Goal: Information Seeking & Learning: Check status

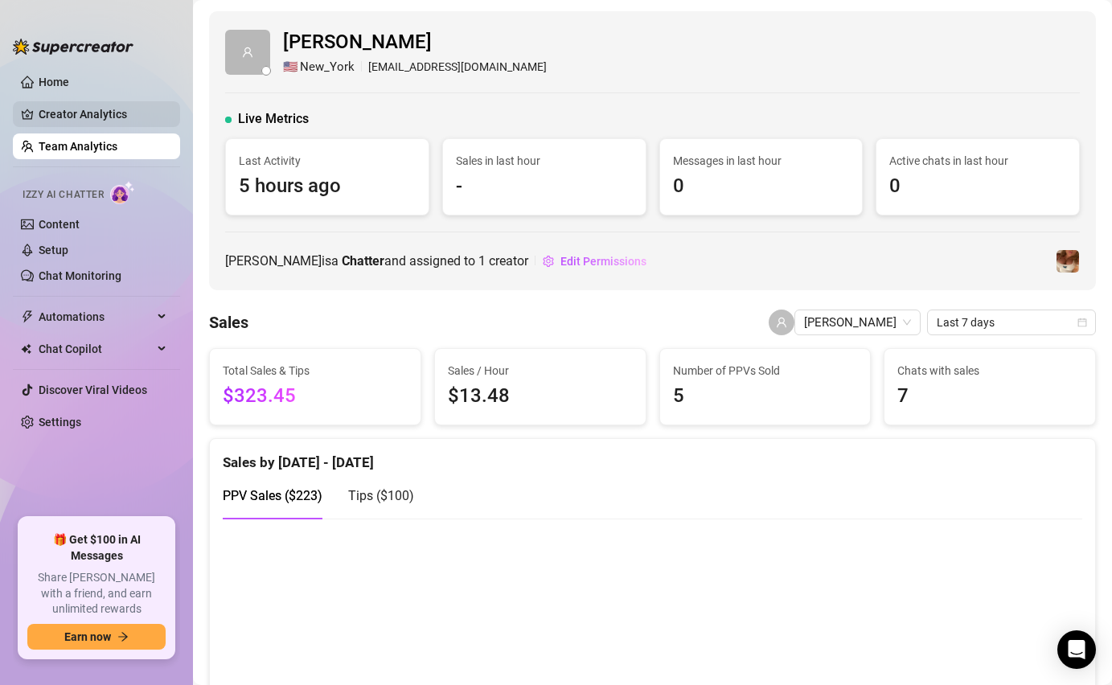
click at [43, 105] on link "Creator Analytics" at bounding box center [103, 114] width 129 height 26
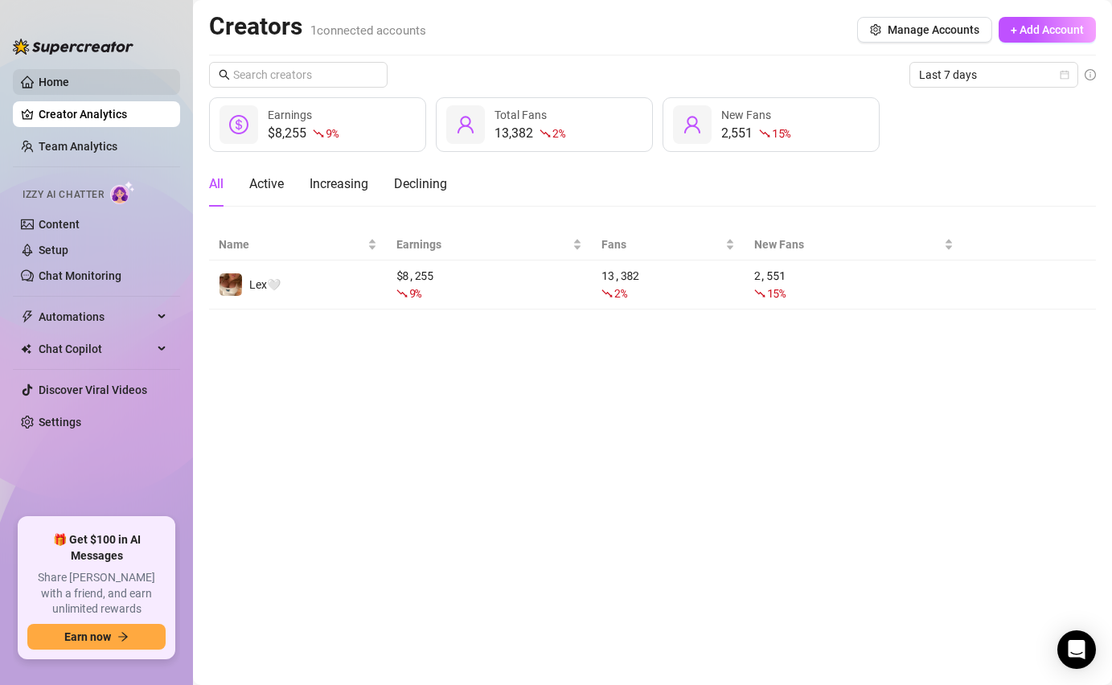
click at [69, 88] on link "Home" at bounding box center [54, 82] width 31 height 13
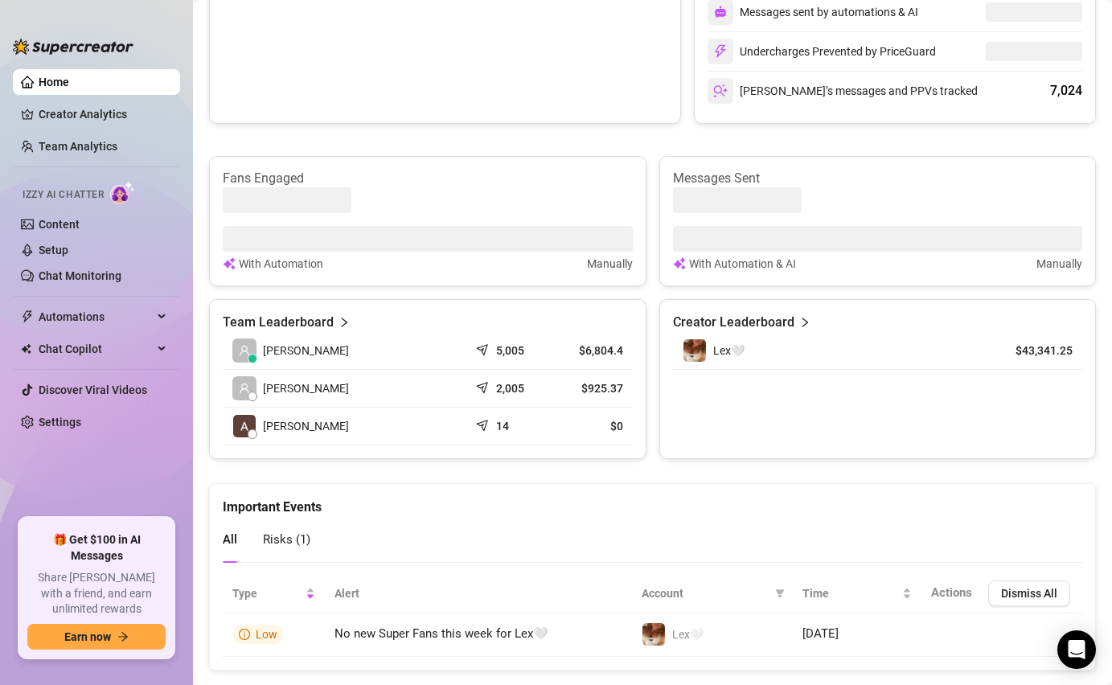
scroll to position [527, 0]
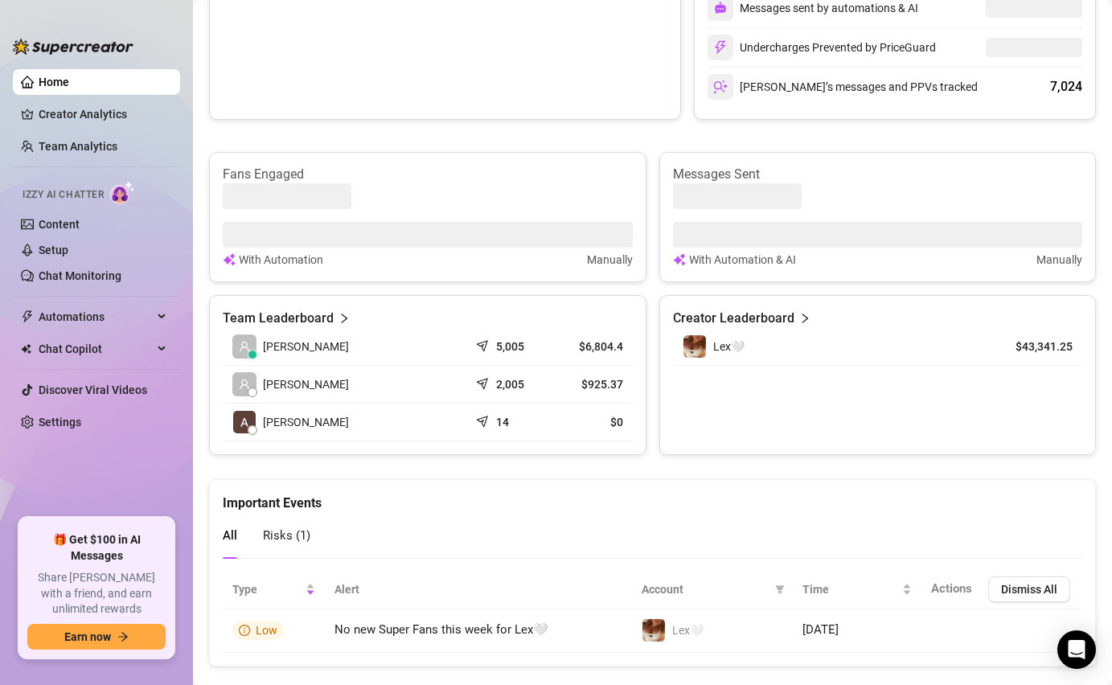
click at [276, 319] on article "Team Leaderboard" at bounding box center [278, 318] width 111 height 19
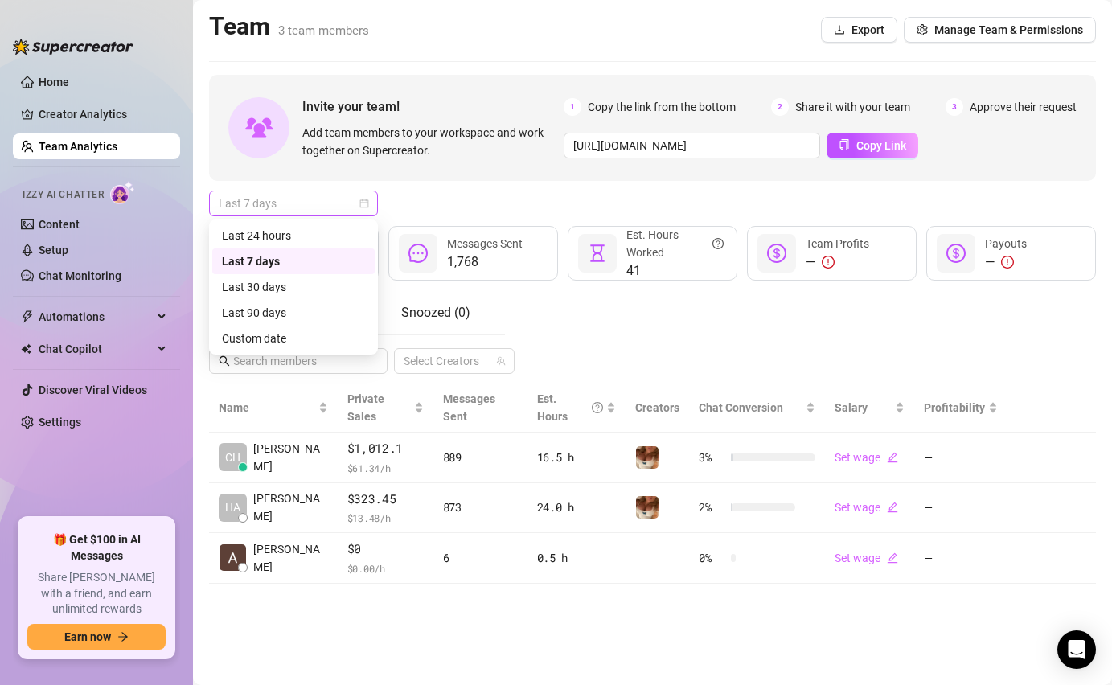
click at [363, 209] on span "Last 7 days" at bounding box center [294, 203] width 150 height 24
click at [284, 318] on div "Last 90 days" at bounding box center [293, 313] width 143 height 18
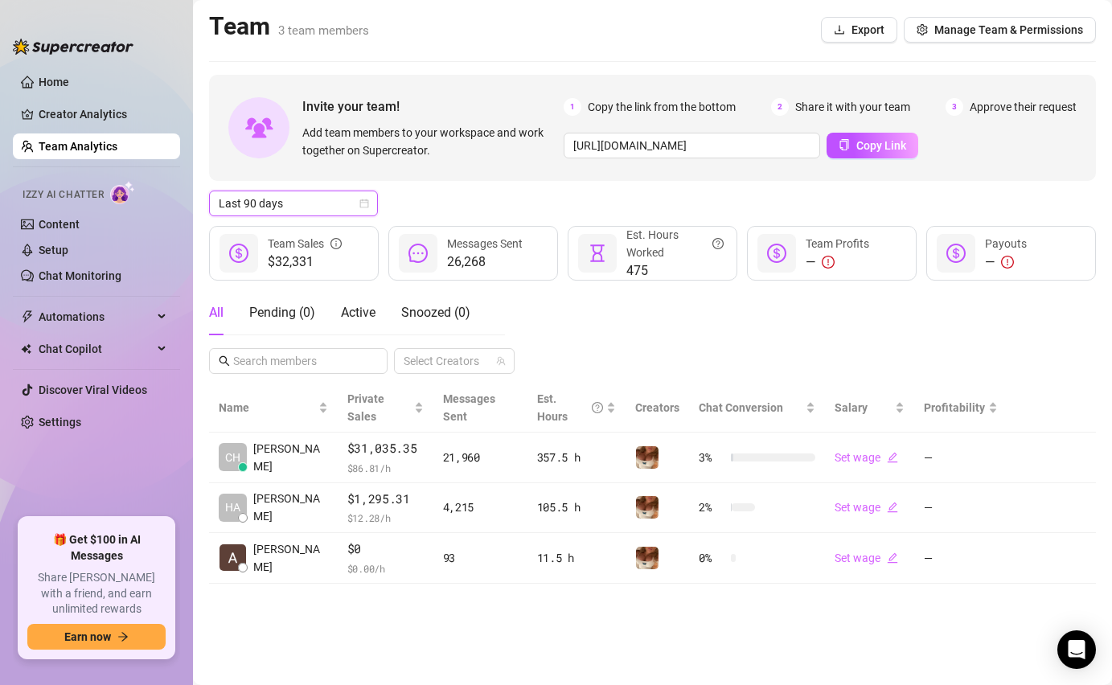
click at [365, 210] on span "Last 90 days" at bounding box center [294, 203] width 150 height 24
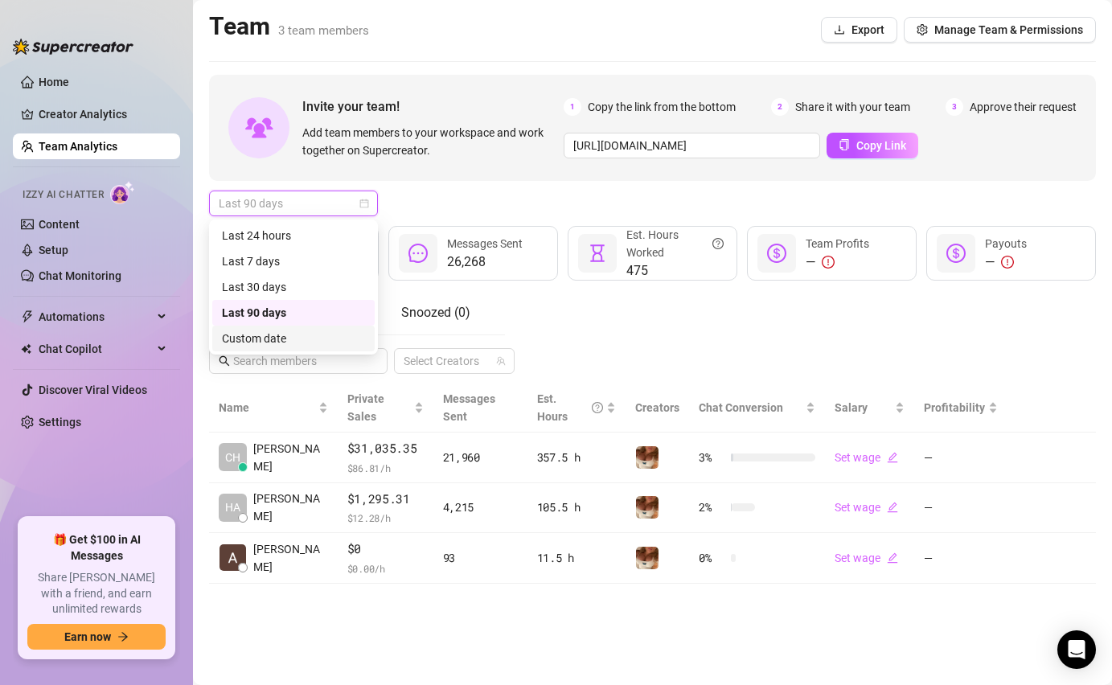
click at [268, 330] on div "Custom date" at bounding box center [293, 339] width 143 height 18
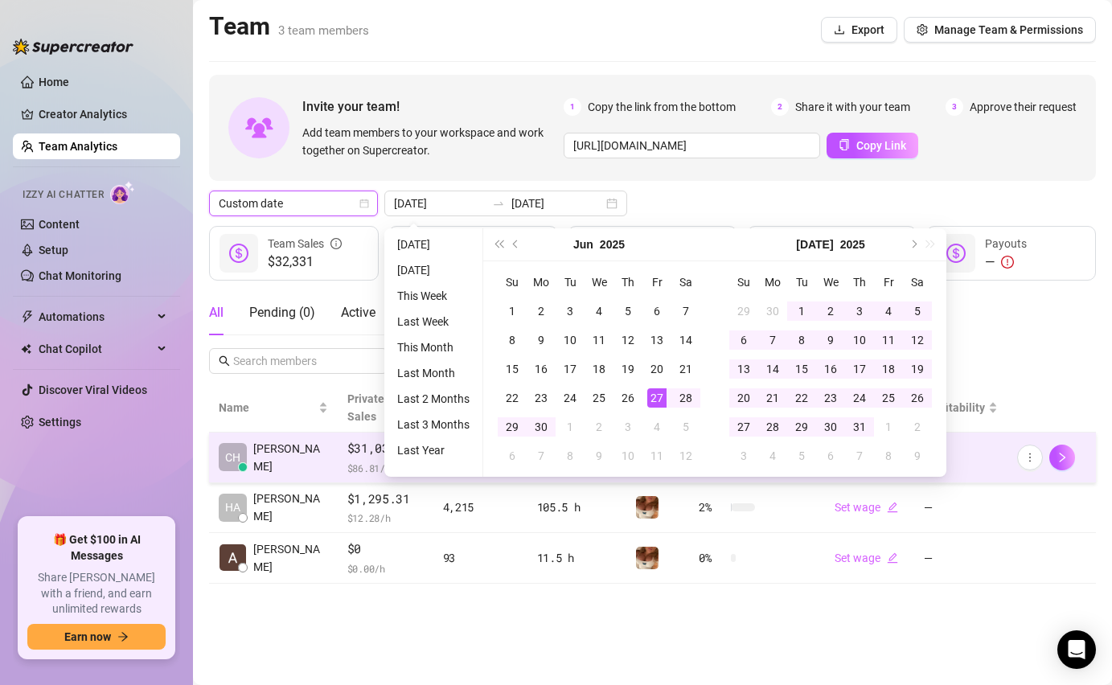
type input "2025-09-24"
type input "2025-09-18"
type input "2025-09-25"
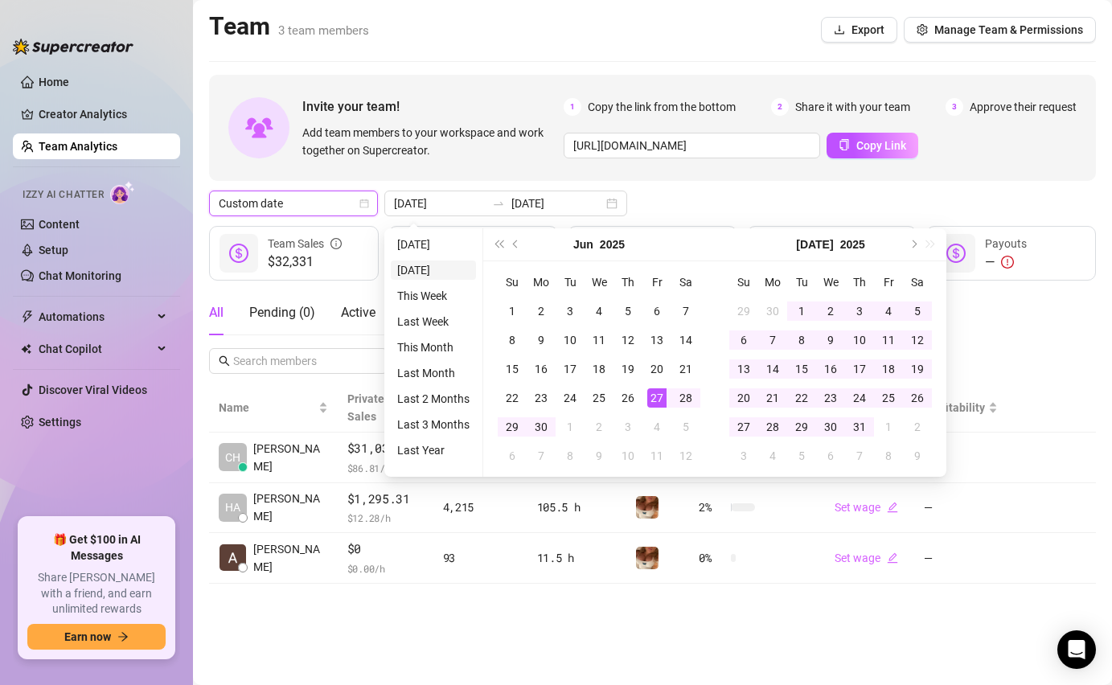
type input "2025-09-24"
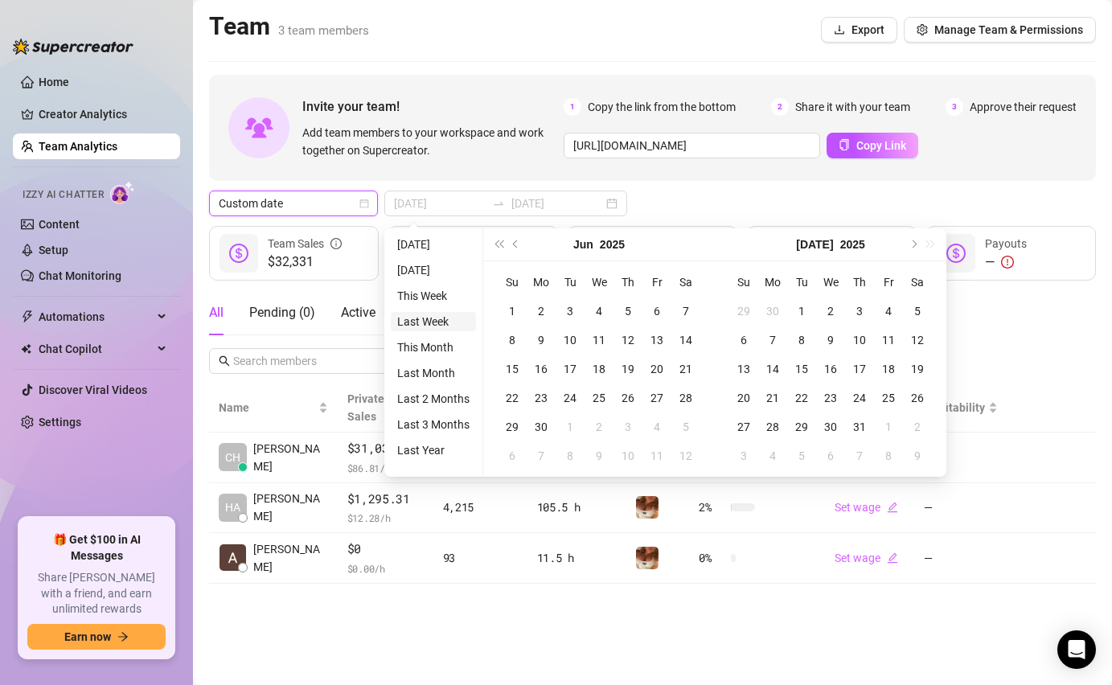
type input "2025-06-27"
type input "2025-09-25"
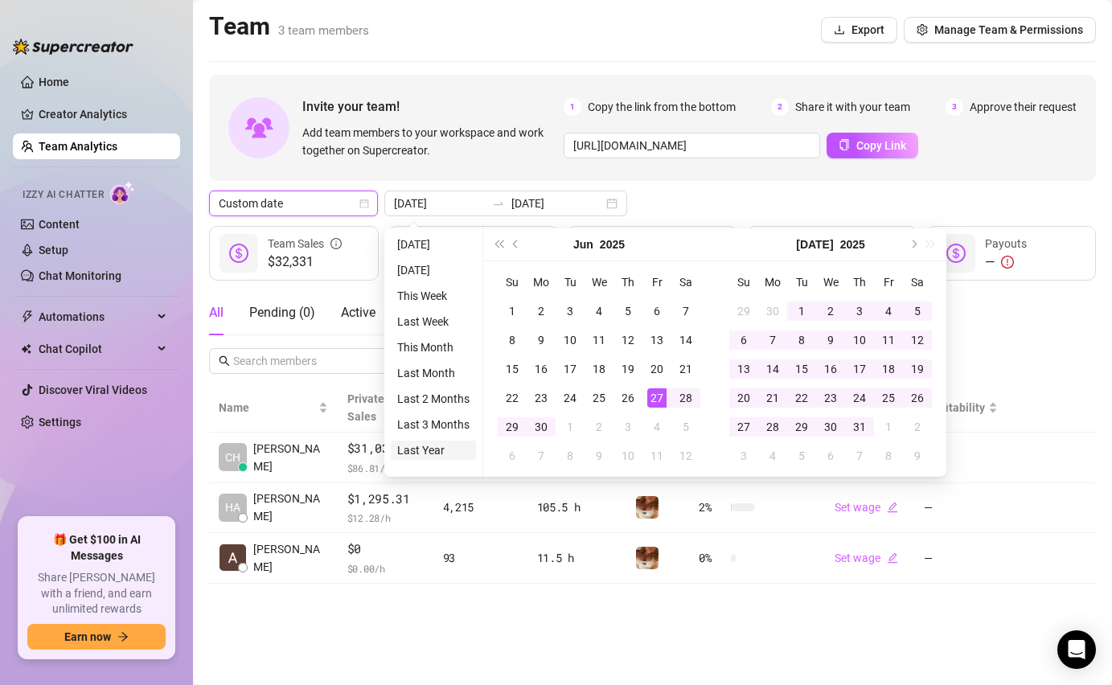
type input "2024-09-25"
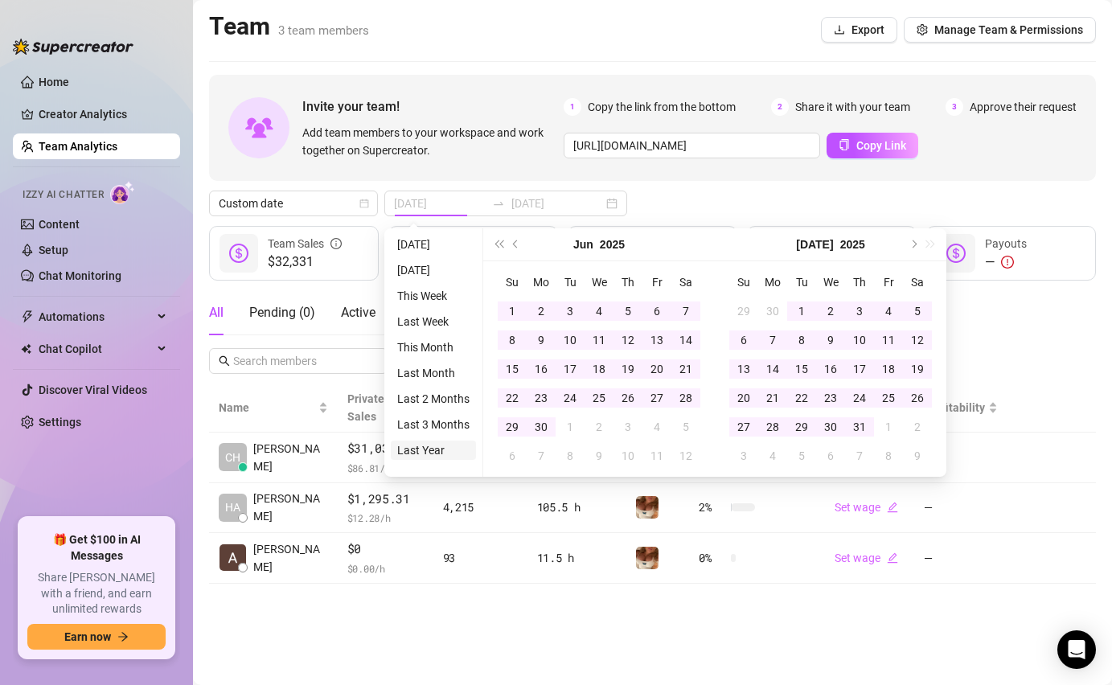
click at [424, 454] on li "Last Year" at bounding box center [433, 450] width 85 height 19
